Goal: Find specific page/section: Find specific page/section

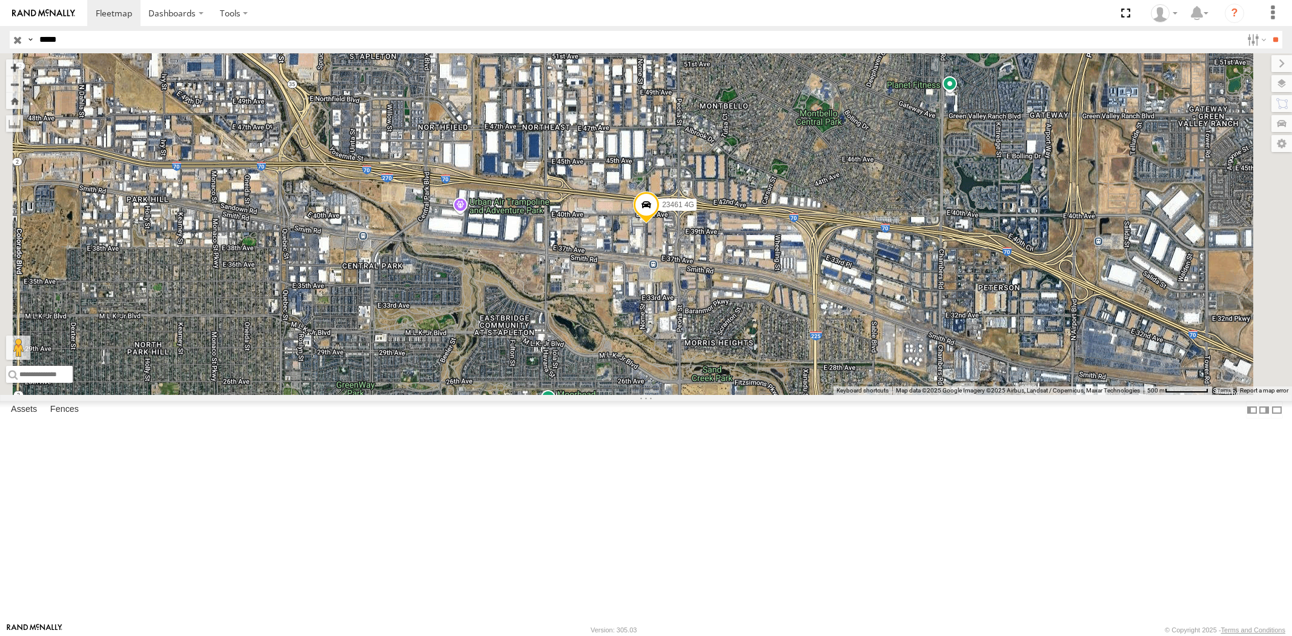
click at [16, 45] on input "button" at bounding box center [18, 40] width 16 height 18
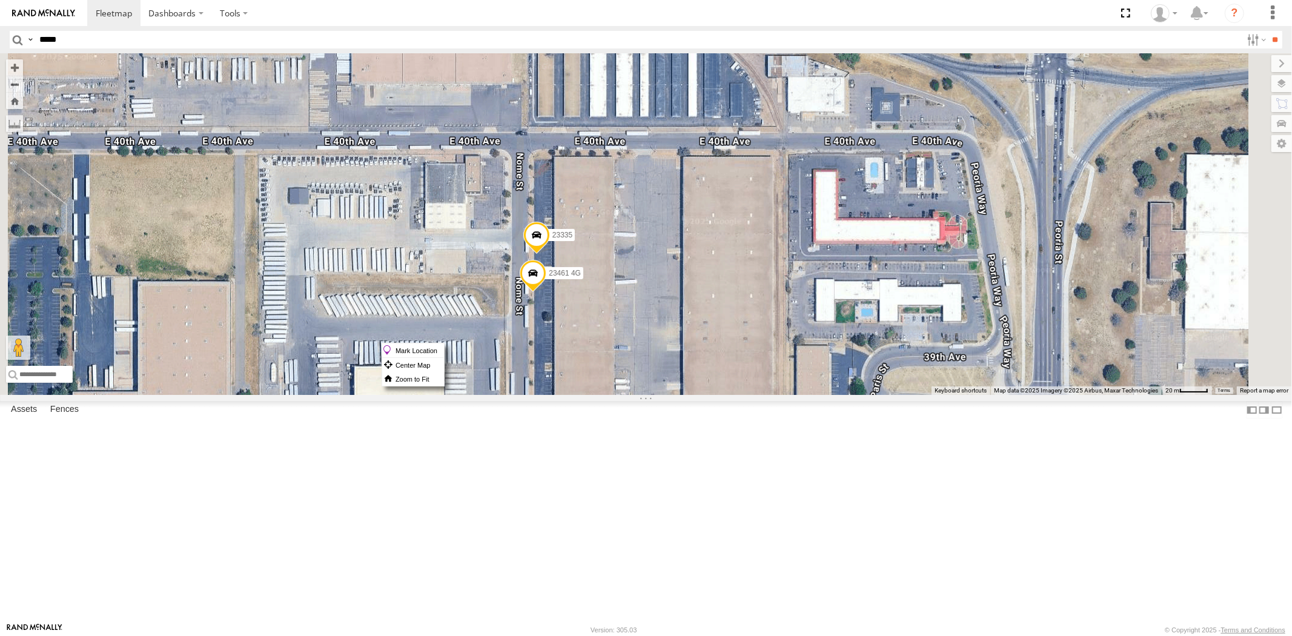
drag, startPoint x: 684, startPoint y: 343, endPoint x: 701, endPoint y: 348, distance: 17.6
click at [444, 348] on label "Mark Location" at bounding box center [413, 350] width 62 height 14
click at [546, 229] on span at bounding box center [533, 212] width 27 height 33
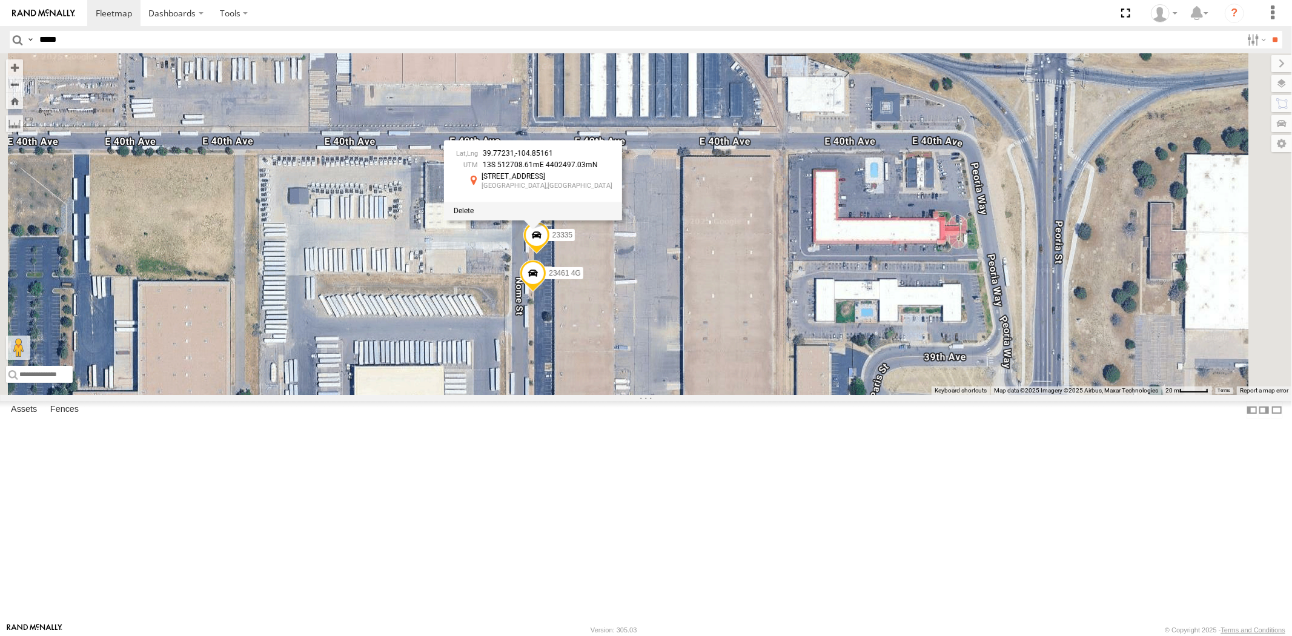
click at [622, 220] on div at bounding box center [533, 211] width 178 height 18
click at [474, 215] on span at bounding box center [464, 211] width 20 height 8
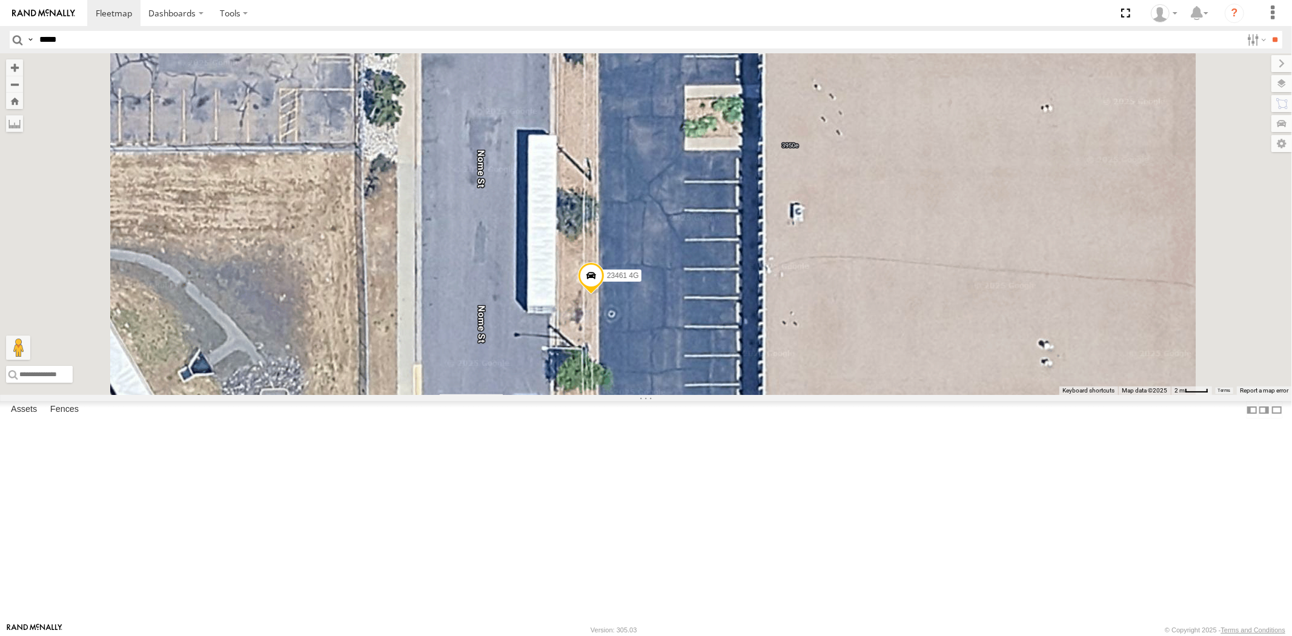
drag, startPoint x: 742, startPoint y: 394, endPoint x: 755, endPoint y: 397, distance: 12.4
click at [502, 397] on label "Mark Location" at bounding box center [471, 402] width 62 height 14
click at [604, 280] on span at bounding box center [591, 264] width 27 height 33
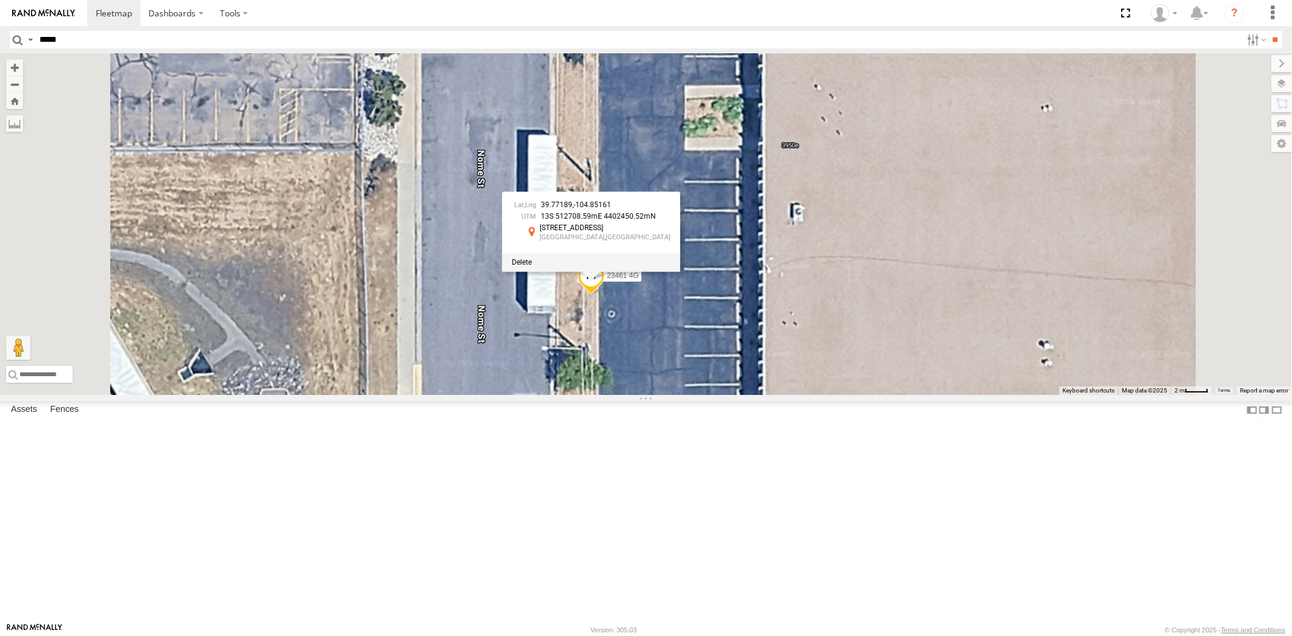
click at [672, 271] on div at bounding box center [591, 262] width 178 height 18
click at [680, 271] on div at bounding box center [591, 262] width 178 height 18
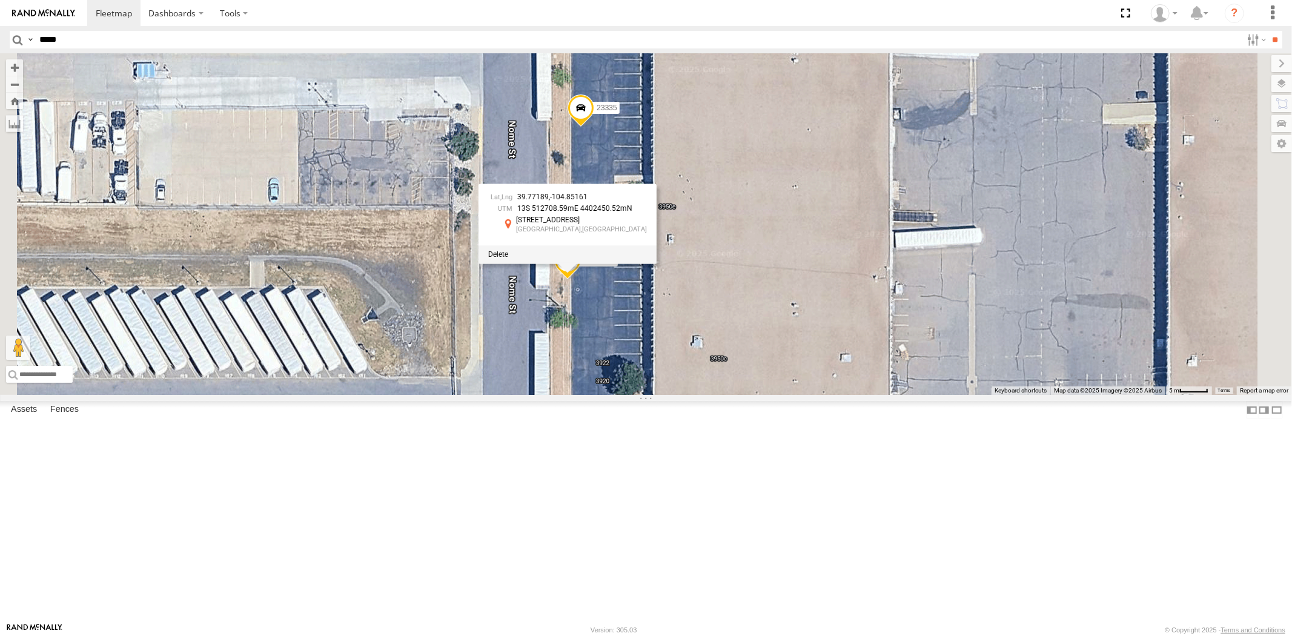
click at [508, 259] on span at bounding box center [498, 254] width 20 height 8
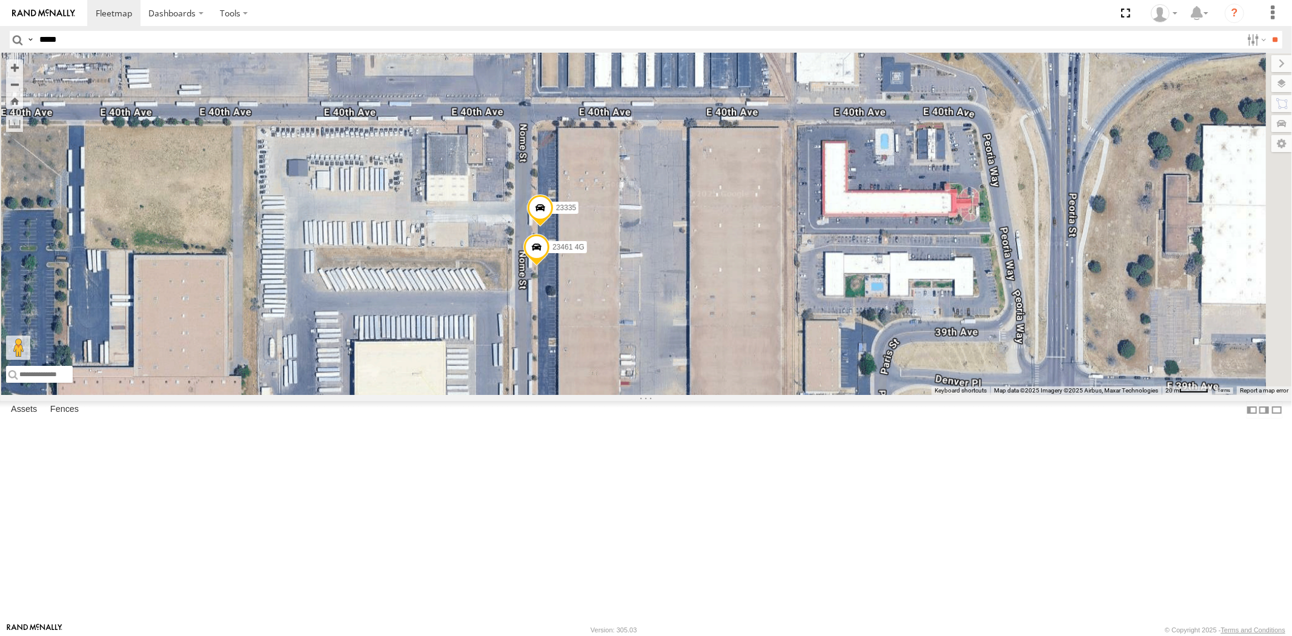
drag, startPoint x: 709, startPoint y: 384, endPoint x: 709, endPoint y: 337, distance: 47.2
click at [709, 337] on div "23207xx 23480 4G 23460 23480 23474 23335 23461 4G" at bounding box center [646, 224] width 1292 height 342
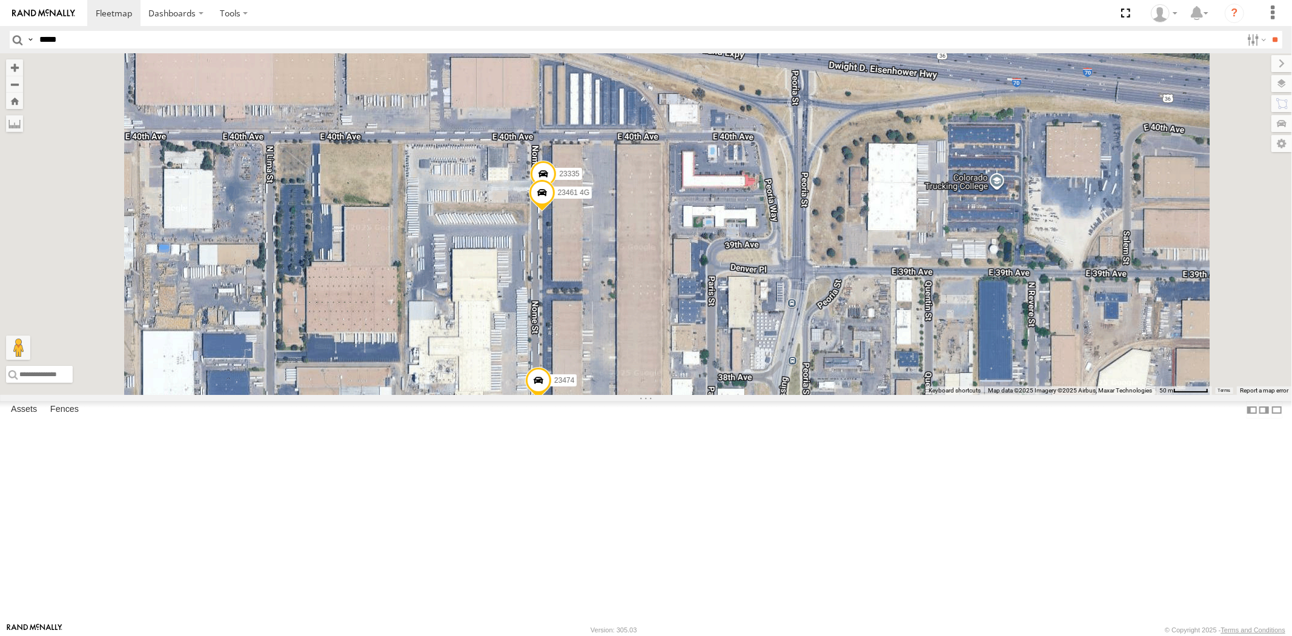
drag, startPoint x: 712, startPoint y: 360, endPoint x: 703, endPoint y: 408, distance: 48.8
click at [713, 360] on div "23207xx 23480 4G 23460 23480 23474 23335 23461 4G" at bounding box center [646, 224] width 1292 height 342
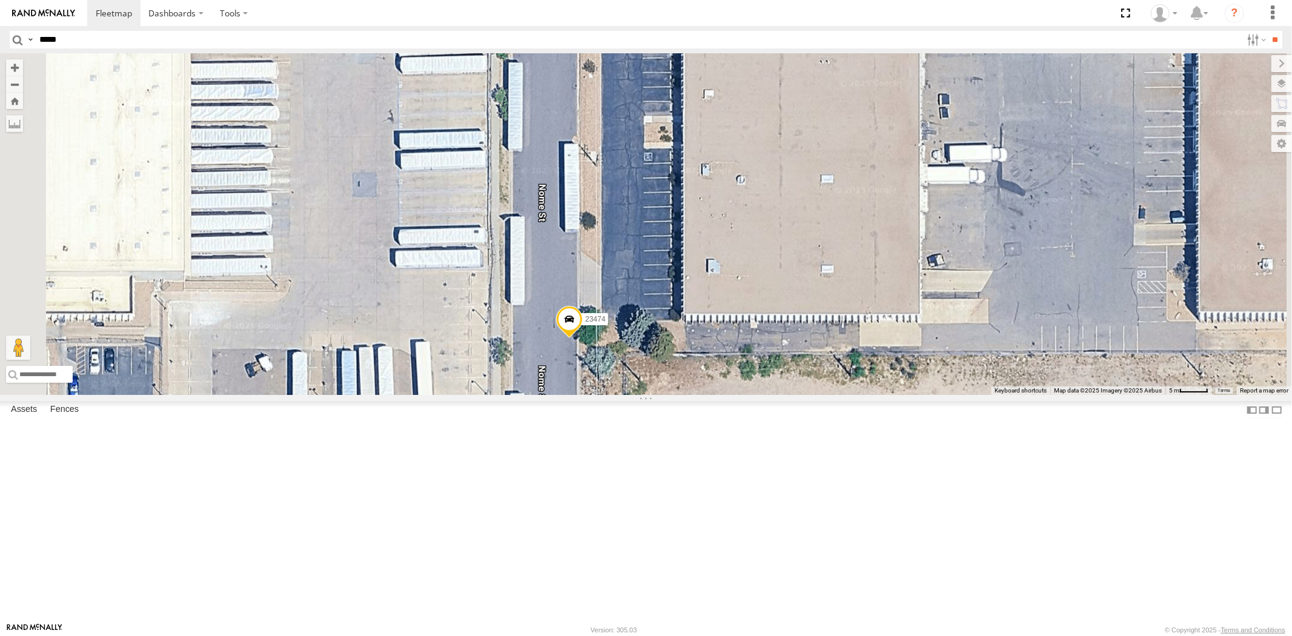
click at [479, 445] on label "Mark Location" at bounding box center [448, 450] width 62 height 14
click at [581, 329] on span at bounding box center [568, 312] width 27 height 33
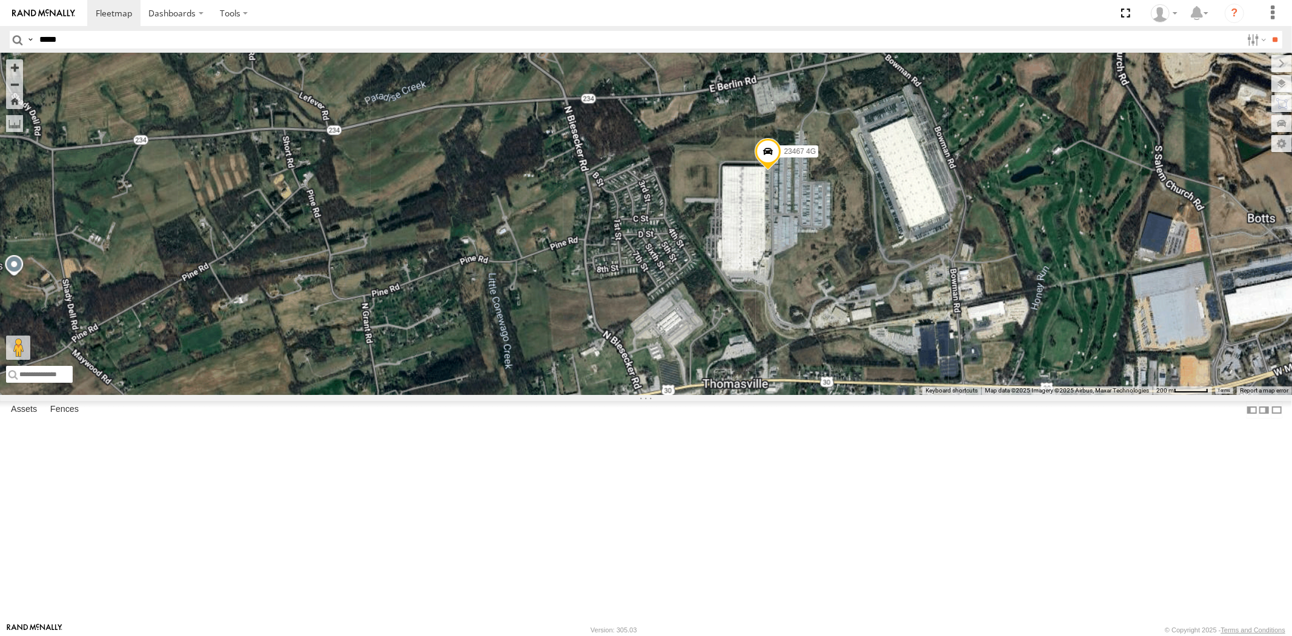
click at [781, 171] on span at bounding box center [768, 154] width 27 height 33
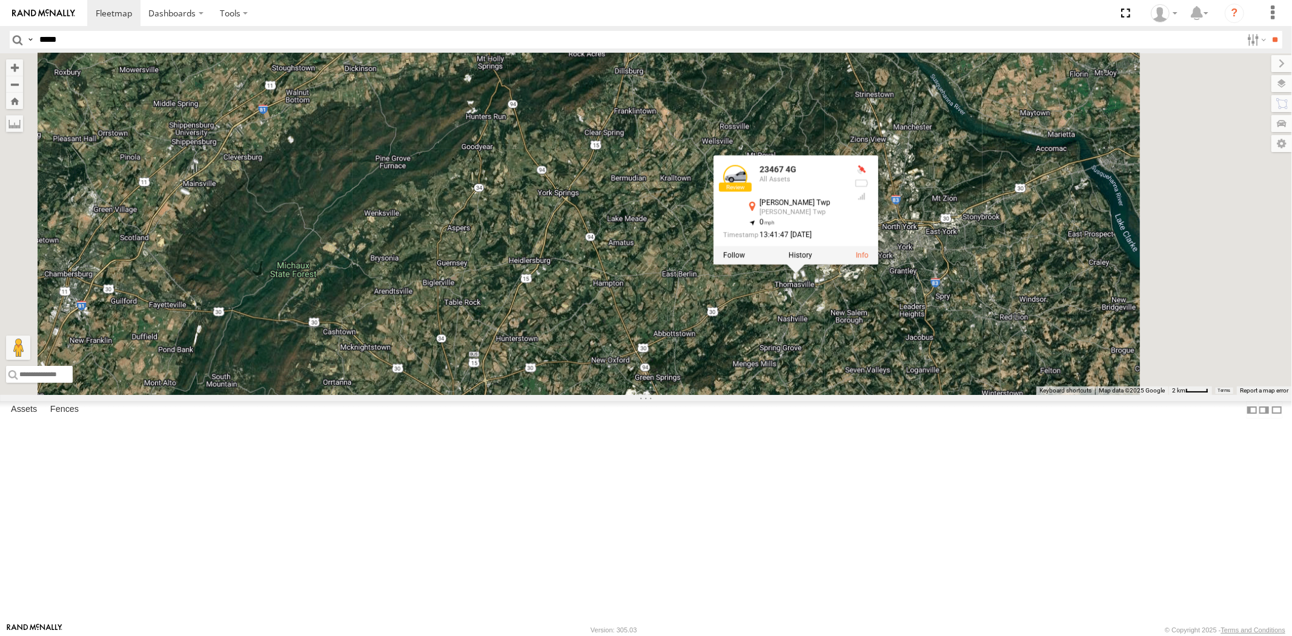
drag, startPoint x: 994, startPoint y: 462, endPoint x: 934, endPoint y: 400, distance: 86.5
click at [934, 395] on div "23207xx 23480 4G 23460 23480 23207 NEW 23467 4G 23467 4G All Assets [PERSON_NAM…" at bounding box center [646, 224] width 1292 height 342
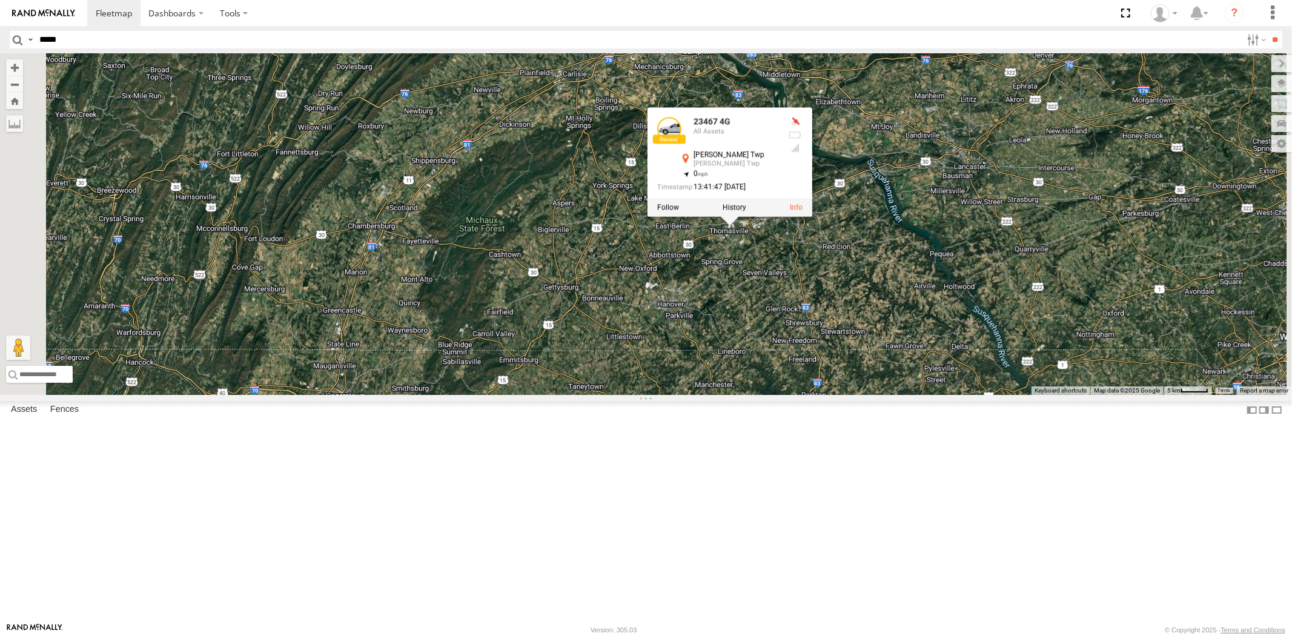
drag, startPoint x: 929, startPoint y: 441, endPoint x: 915, endPoint y: 394, distance: 48.7
click at [915, 395] on div "23207xx 23480 4G 23460 23480 23207 NEW 23467 4G 23467 4G All Assets [PERSON_NAM…" at bounding box center [646, 224] width 1292 height 342
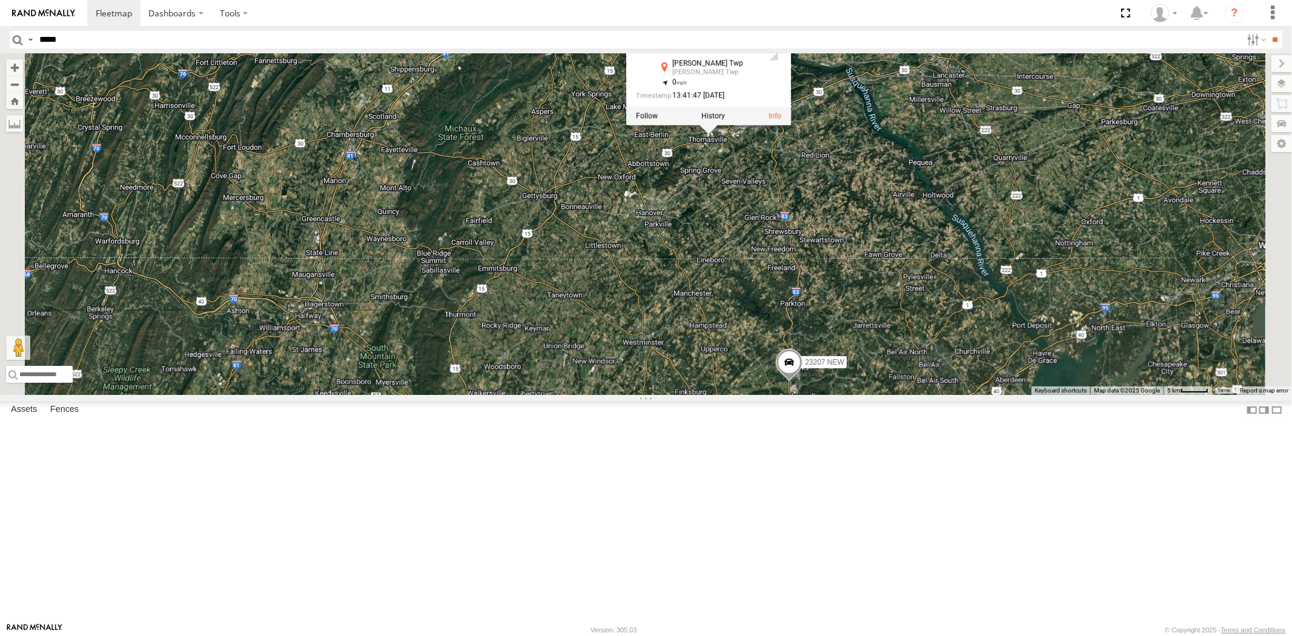
click at [802, 382] on span at bounding box center [789, 365] width 27 height 33
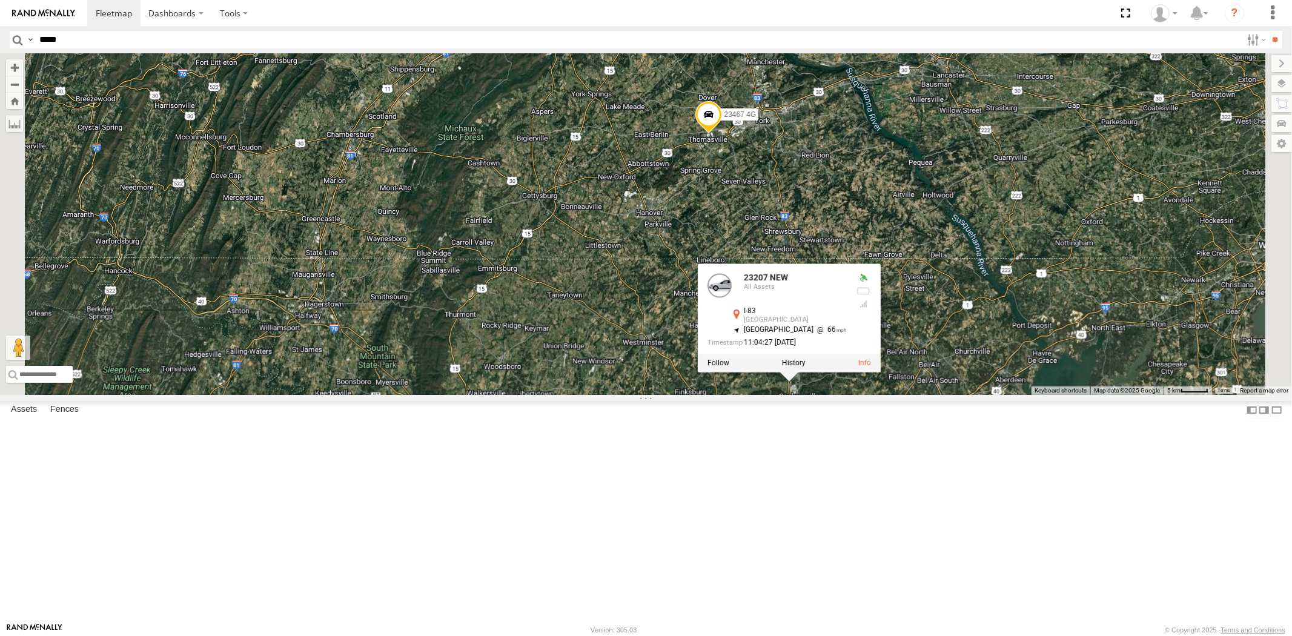
drag, startPoint x: 921, startPoint y: 302, endPoint x: 908, endPoint y: 246, distance: 57.0
click at [909, 226] on div "23207xx 23480 4G 23460 23480 23207 NEW 23467 4G 23207 NEW All Assets I-83 Cocke…" at bounding box center [646, 224] width 1292 height 342
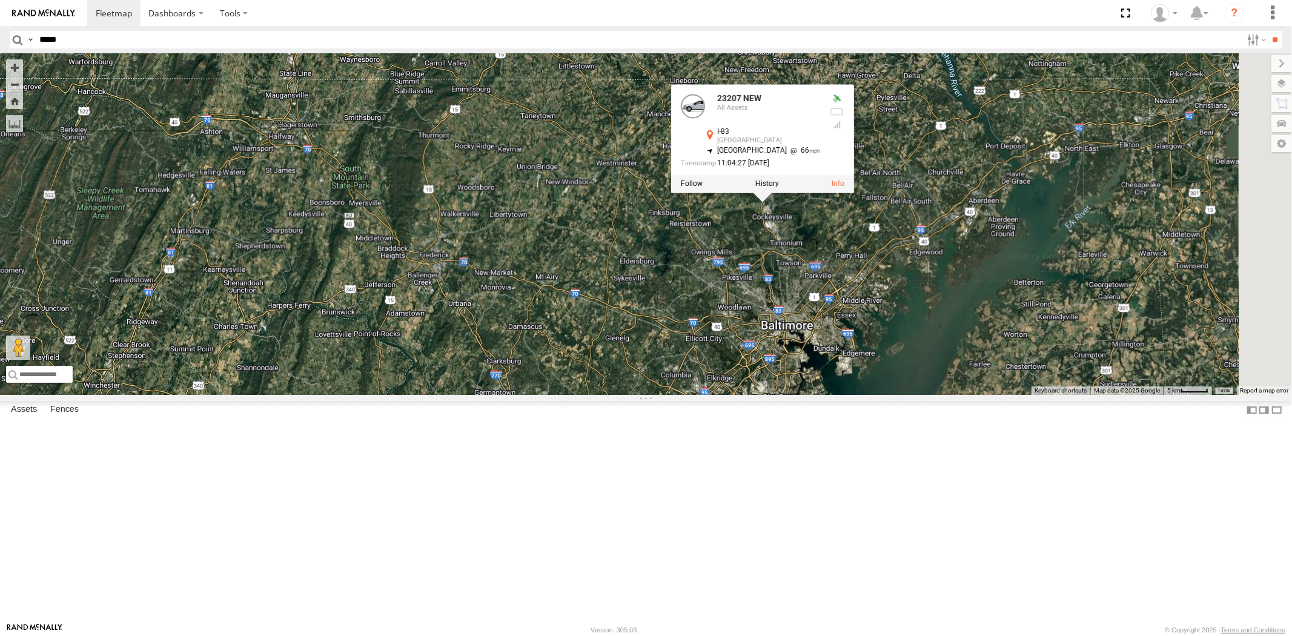
click at [927, 370] on div "23207xx 23480 4G 23460 23480 23207 NEW 23467 4G 23207 NEW All Assets I-83 Cocke…" at bounding box center [646, 224] width 1292 height 342
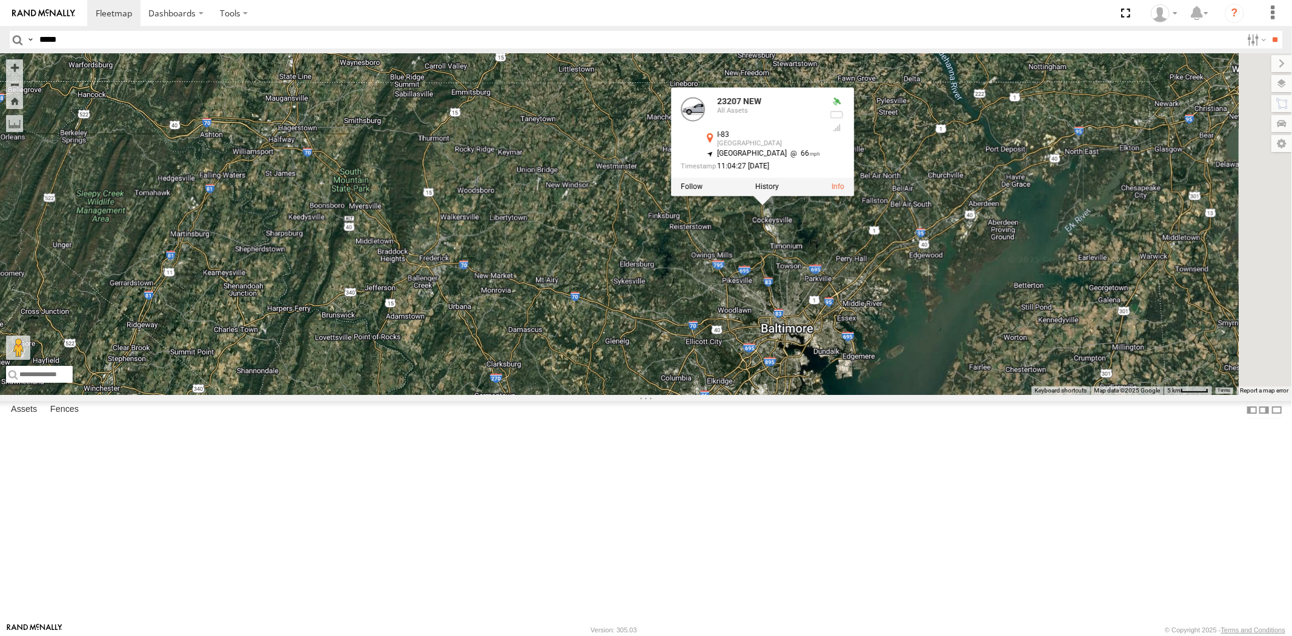
click at [839, 131] on div "23207xx 23480 4G 23460 23480 23207 NEW 23467 4G 23207 NEW All Assets I-83 Cocke…" at bounding box center [646, 224] width 1292 height 342
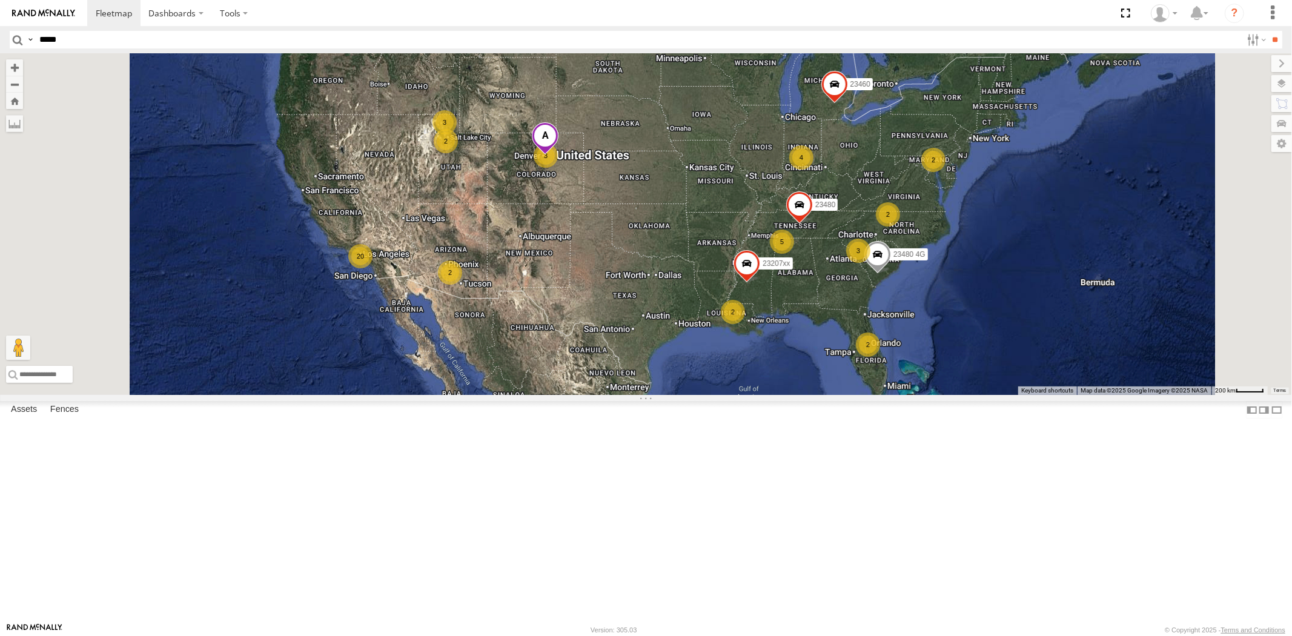
click at [62, 44] on input "*****" at bounding box center [638, 40] width 1207 height 18
type input "*****"
click at [1268, 31] on input "**" at bounding box center [1275, 40] width 14 height 18
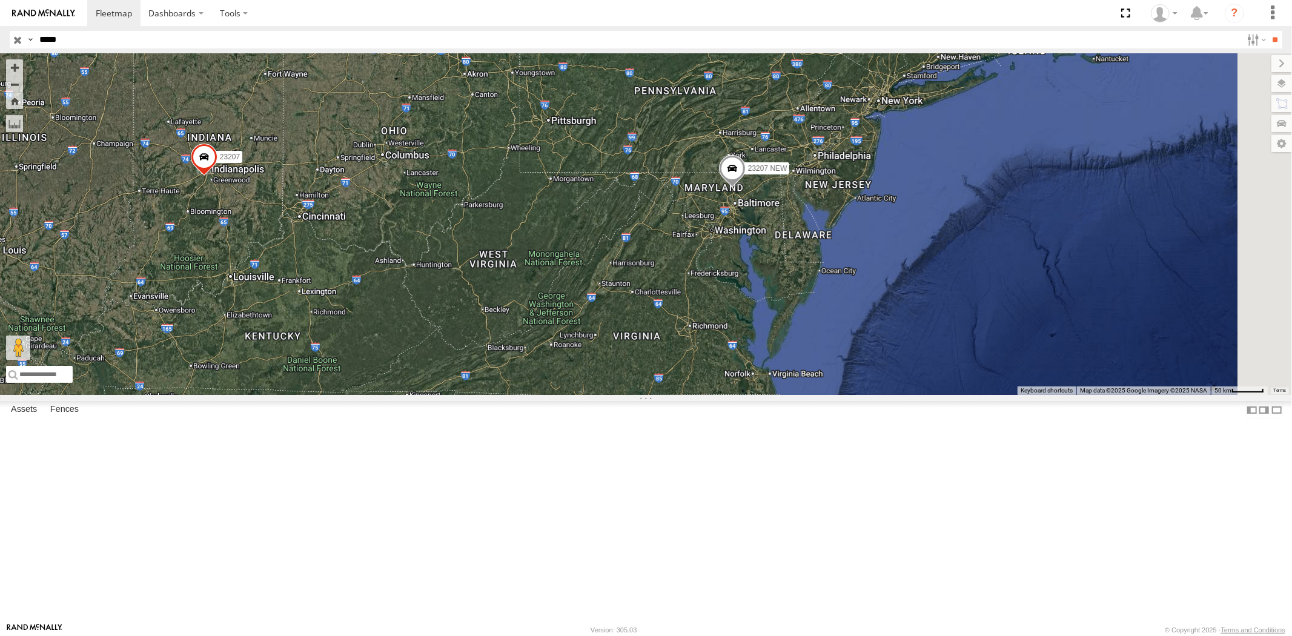
click at [0, 0] on div at bounding box center [0, 0] width 0 height 0
click at [0, 0] on span at bounding box center [0, 0] width 0 height 0
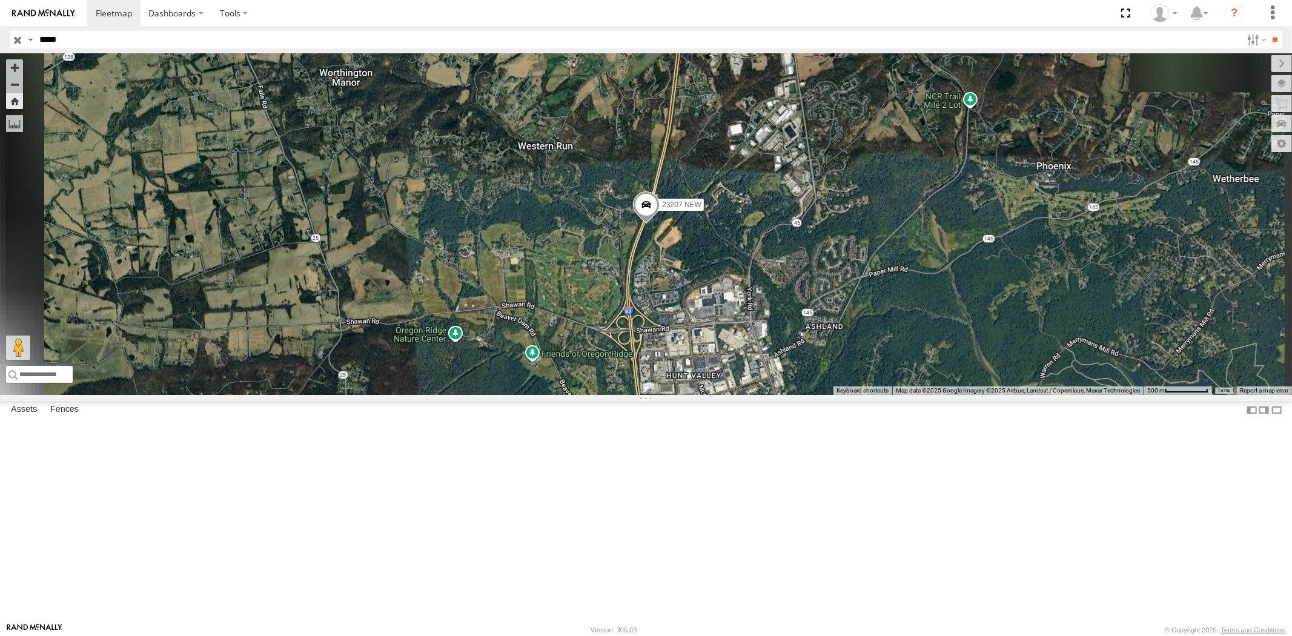
click at [0, 0] on div "23207 4G" at bounding box center [0, 0] width 0 height 0
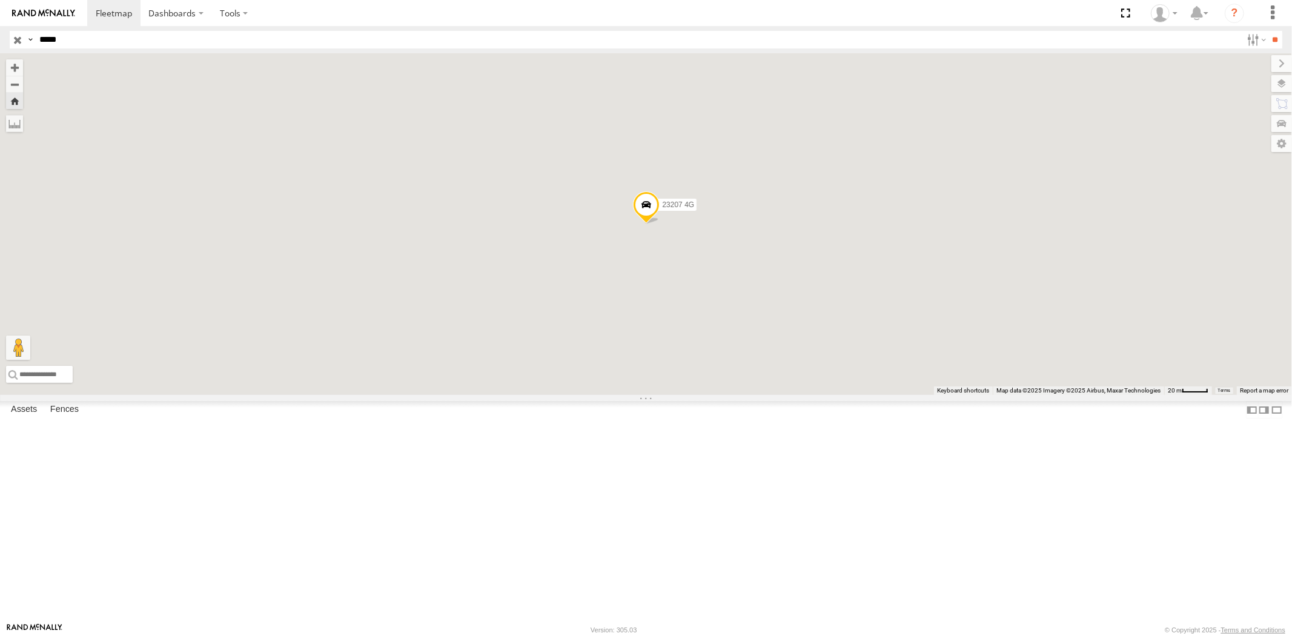
click at [0, 0] on div "All Assets" at bounding box center [0, 0] width 0 height 0
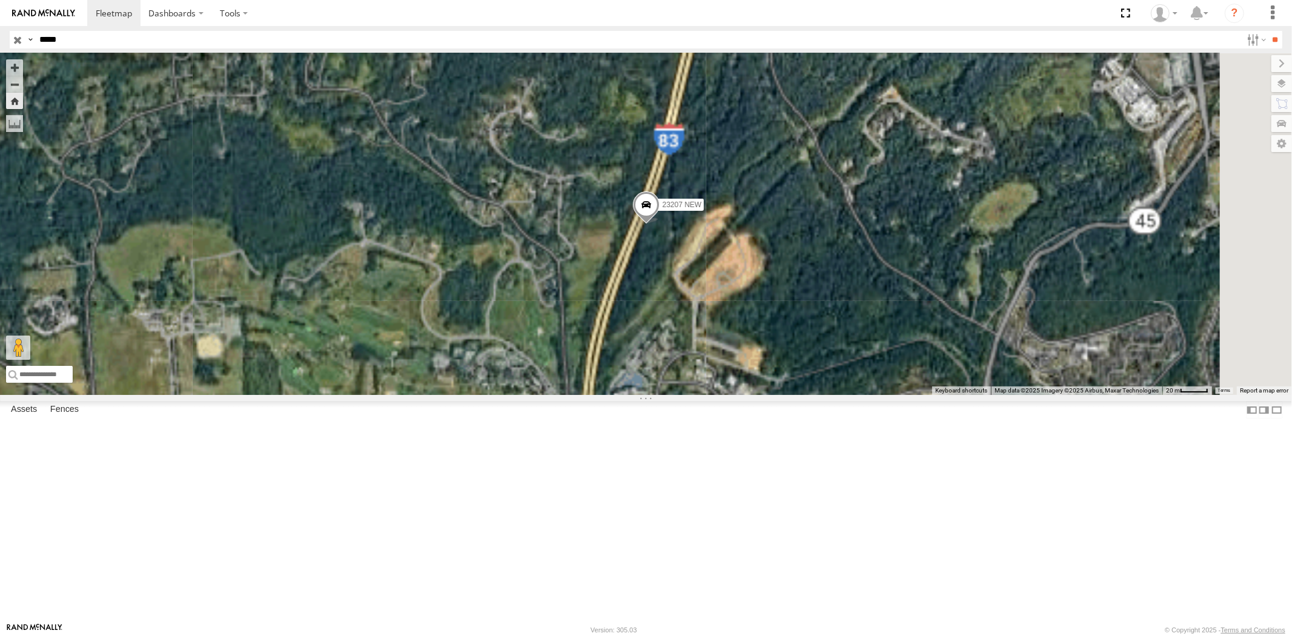
click at [0, 0] on div "23207 4G" at bounding box center [0, 0] width 0 height 0
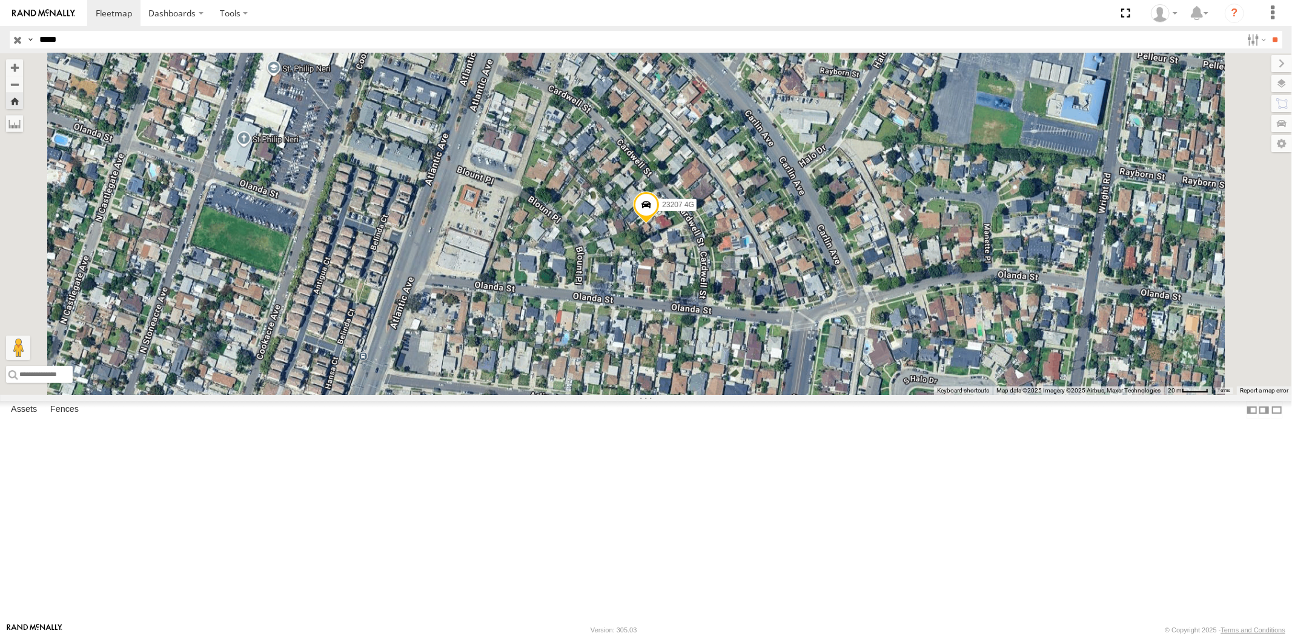
click at [0, 0] on div "All Assets" at bounding box center [0, 0] width 0 height 0
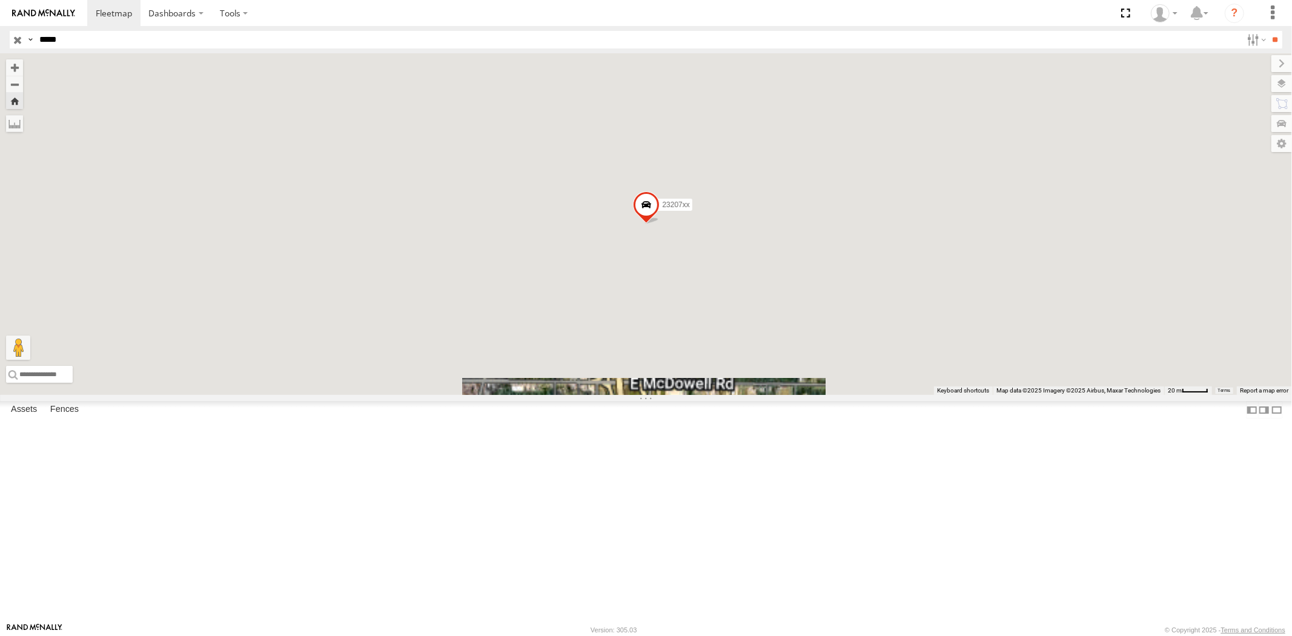
click at [0, 0] on div "23207" at bounding box center [0, 0] width 0 height 0
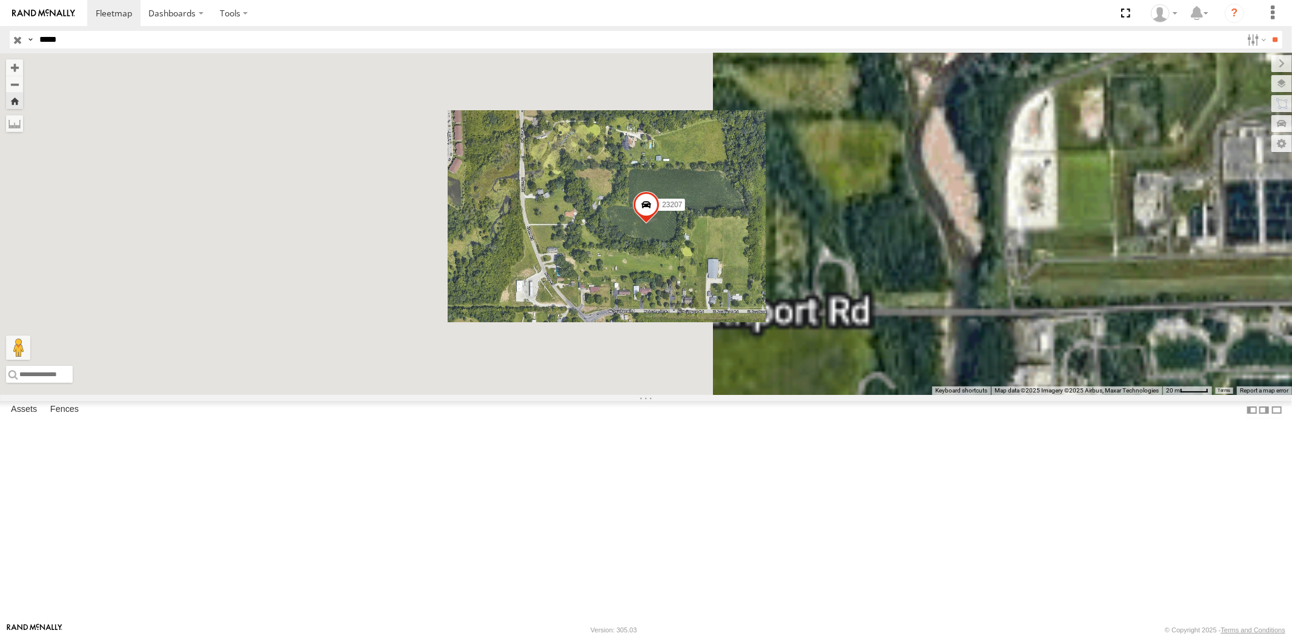
click at [16, 44] on input "button" at bounding box center [18, 40] width 16 height 18
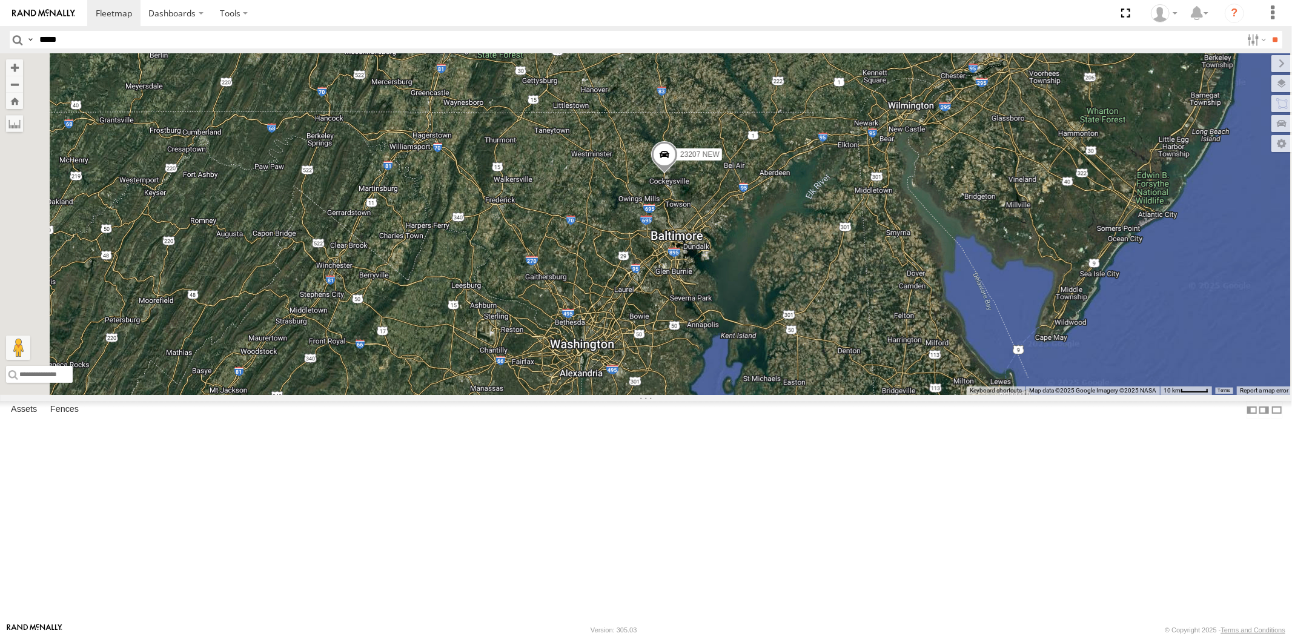
drag, startPoint x: 783, startPoint y: 230, endPoint x: 782, endPoint y: 253, distance: 22.4
click at [782, 253] on div "23460 23480 4G 23480 23207 NEW 23467 4G" at bounding box center [646, 224] width 1292 height 342
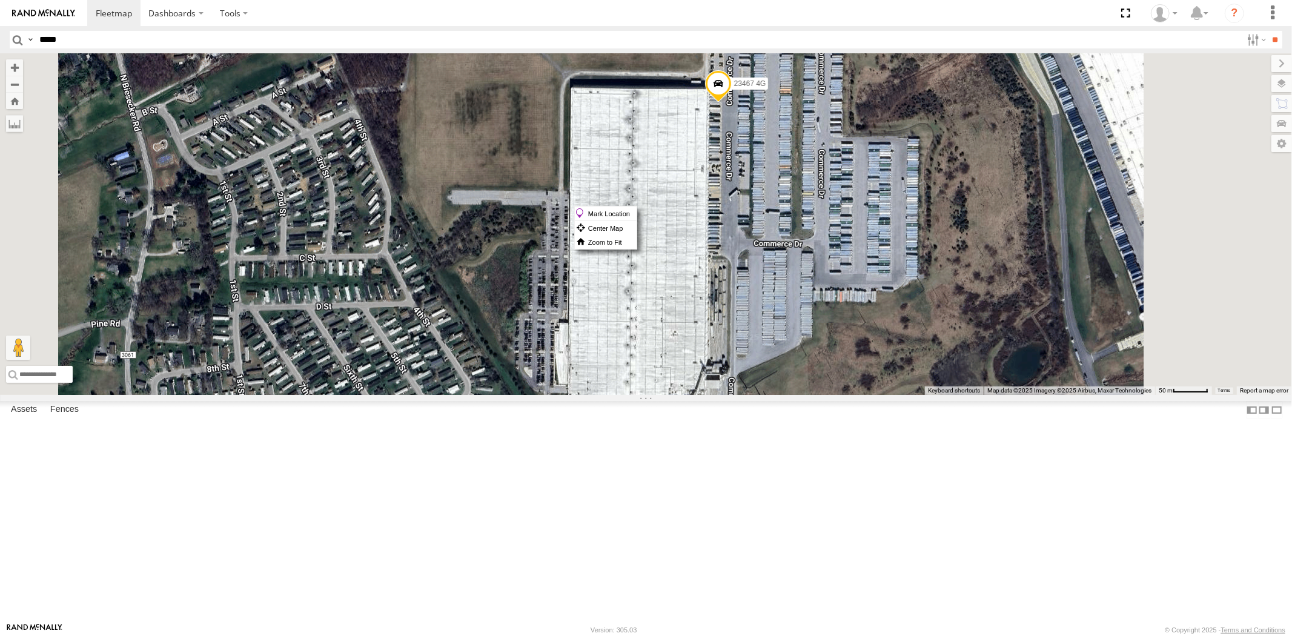
click at [731, 103] on span at bounding box center [717, 86] width 27 height 33
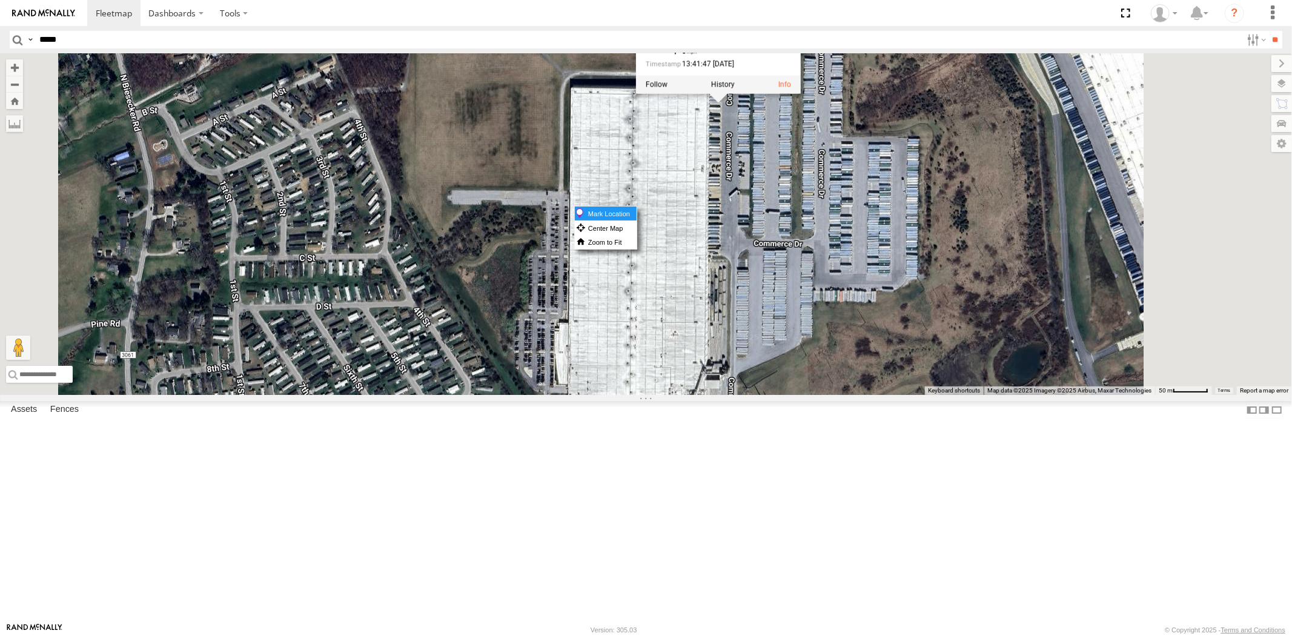
click at [637, 213] on label "Mark Location" at bounding box center [606, 214] width 62 height 14
click at [924, 317] on div "23460 23480 4G 23480 23207 NEW 23467 4G 23467 4G All Assets [PERSON_NAME] Twp […" at bounding box center [646, 224] width 1292 height 342
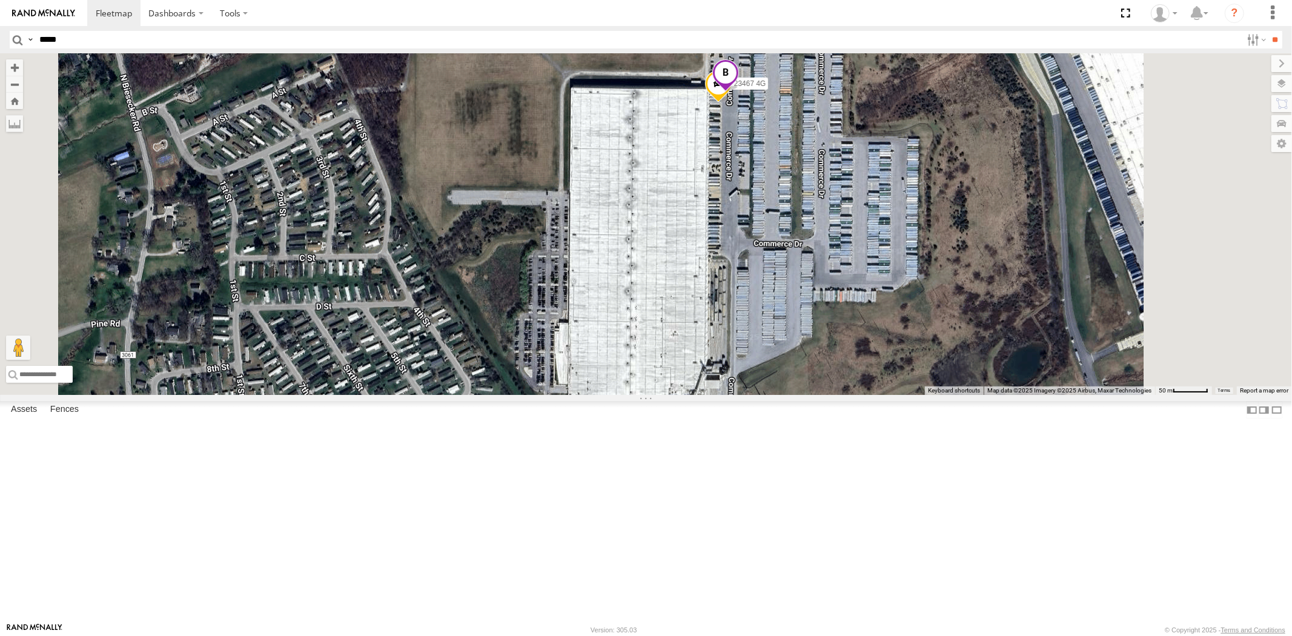
click at [739, 92] on span at bounding box center [725, 75] width 27 height 33
